Goal: Check status: Check status

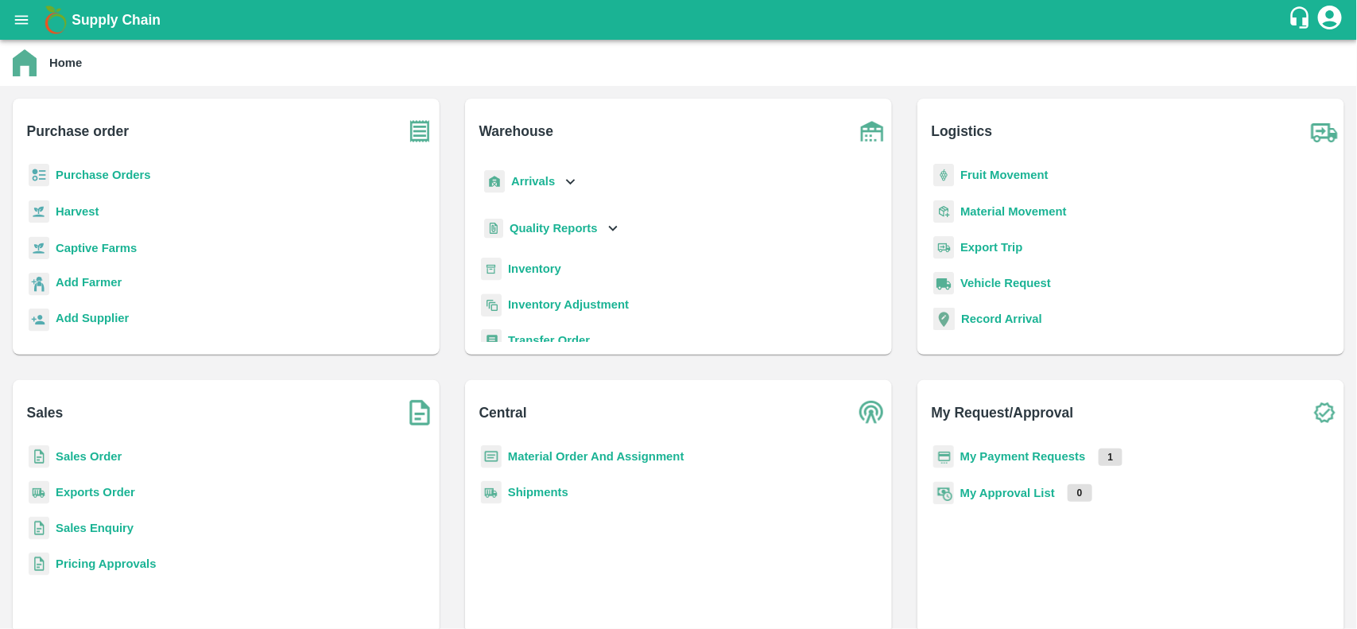
click at [99, 461] on b "Sales Order" at bounding box center [89, 456] width 66 height 13
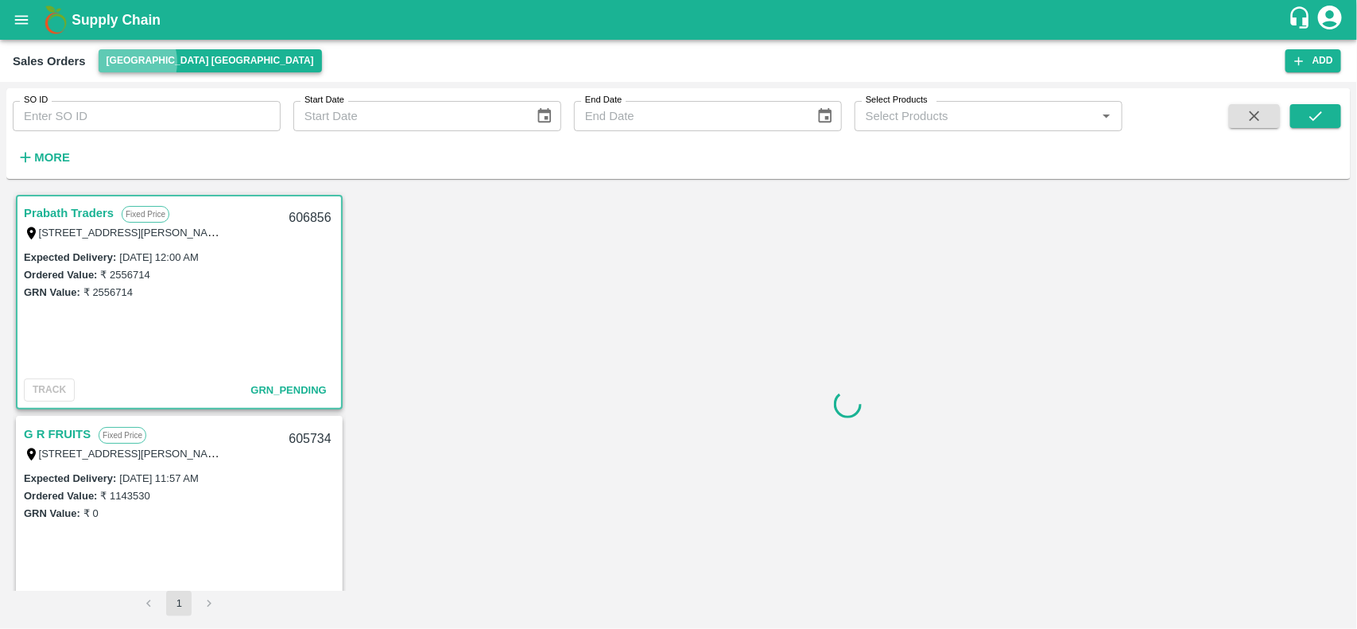
click at [122, 62] on button "[GEOGRAPHIC_DATA] [GEOGRAPHIC_DATA]" at bounding box center [210, 60] width 223 height 23
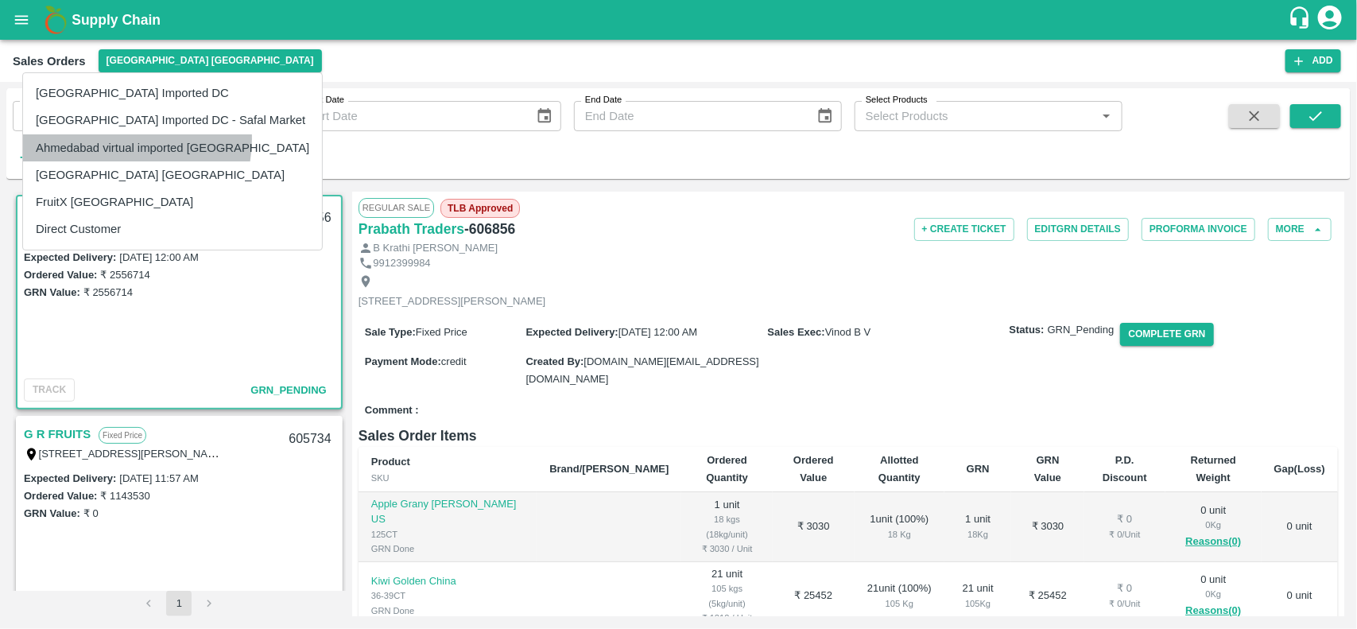
click at [114, 139] on li "Ahmedabad virtual imported [GEOGRAPHIC_DATA]" at bounding box center [172, 147] width 299 height 27
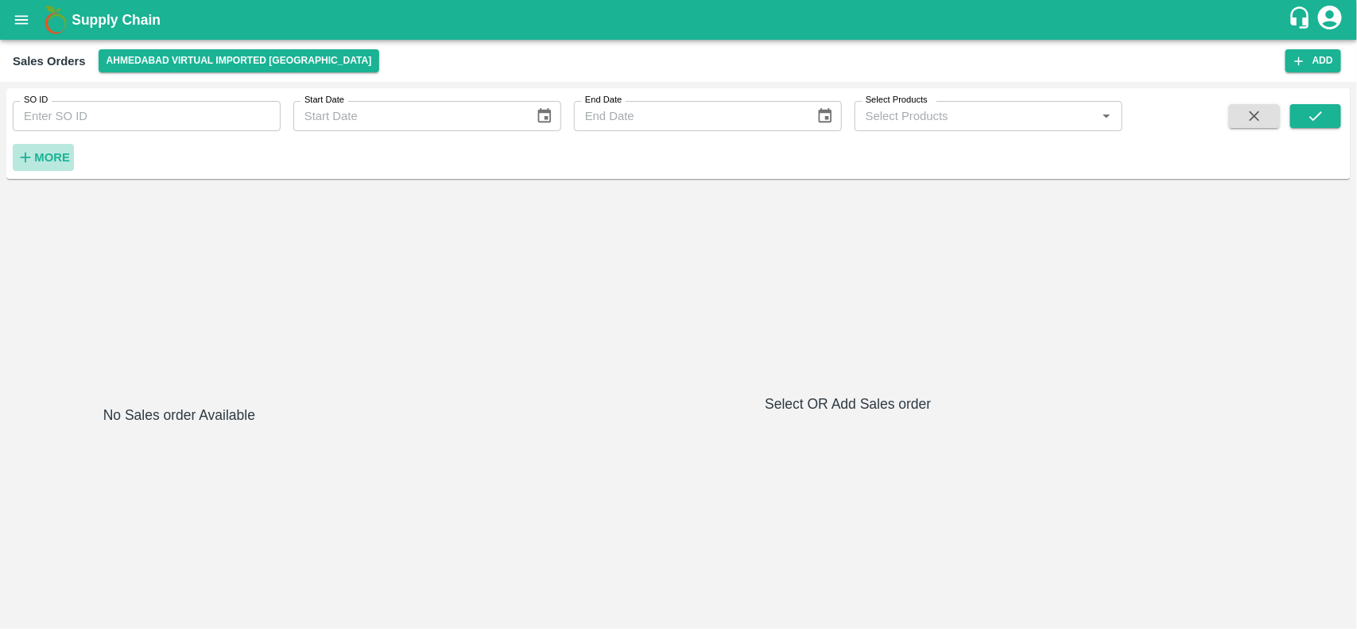
click at [48, 149] on h6 "More" at bounding box center [52, 157] width 36 height 21
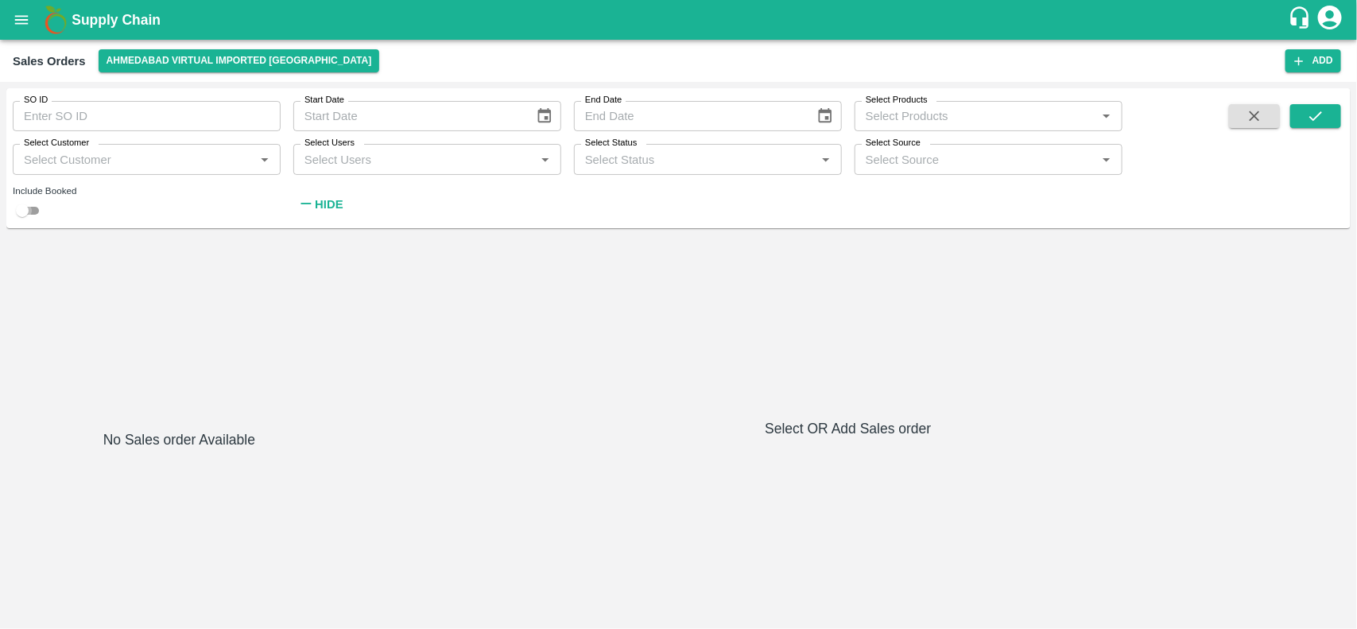
click at [25, 209] on input "checkbox" at bounding box center [22, 210] width 57 height 19
checkbox input "true"
click at [1307, 109] on icon "submit" at bounding box center [1315, 115] width 17 height 17
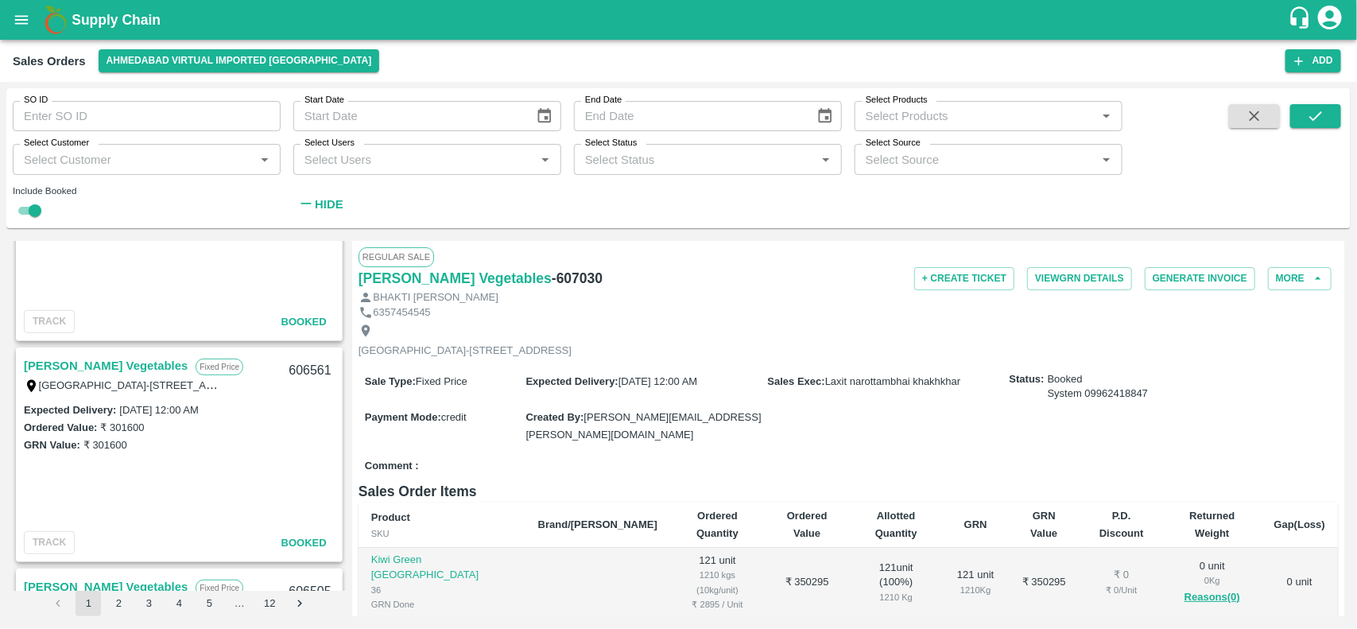
scroll to position [339, 0]
